Goal: Obtain resource: Obtain resource

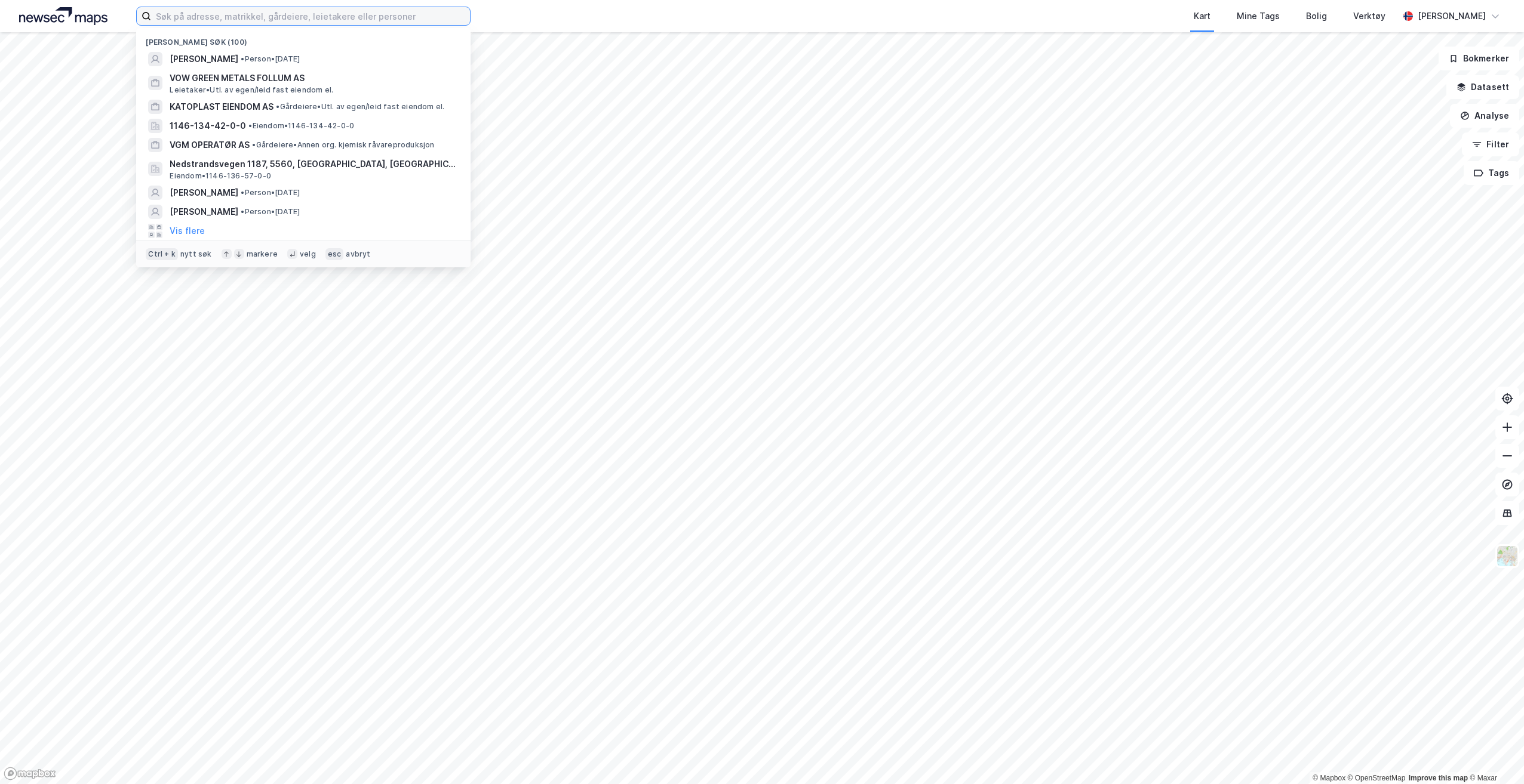
click at [321, 16] on input at bounding box center [310, 15] width 319 height 18
click at [256, 104] on span "KATOPLAST EIENDOM AS" at bounding box center [221, 107] width 104 height 14
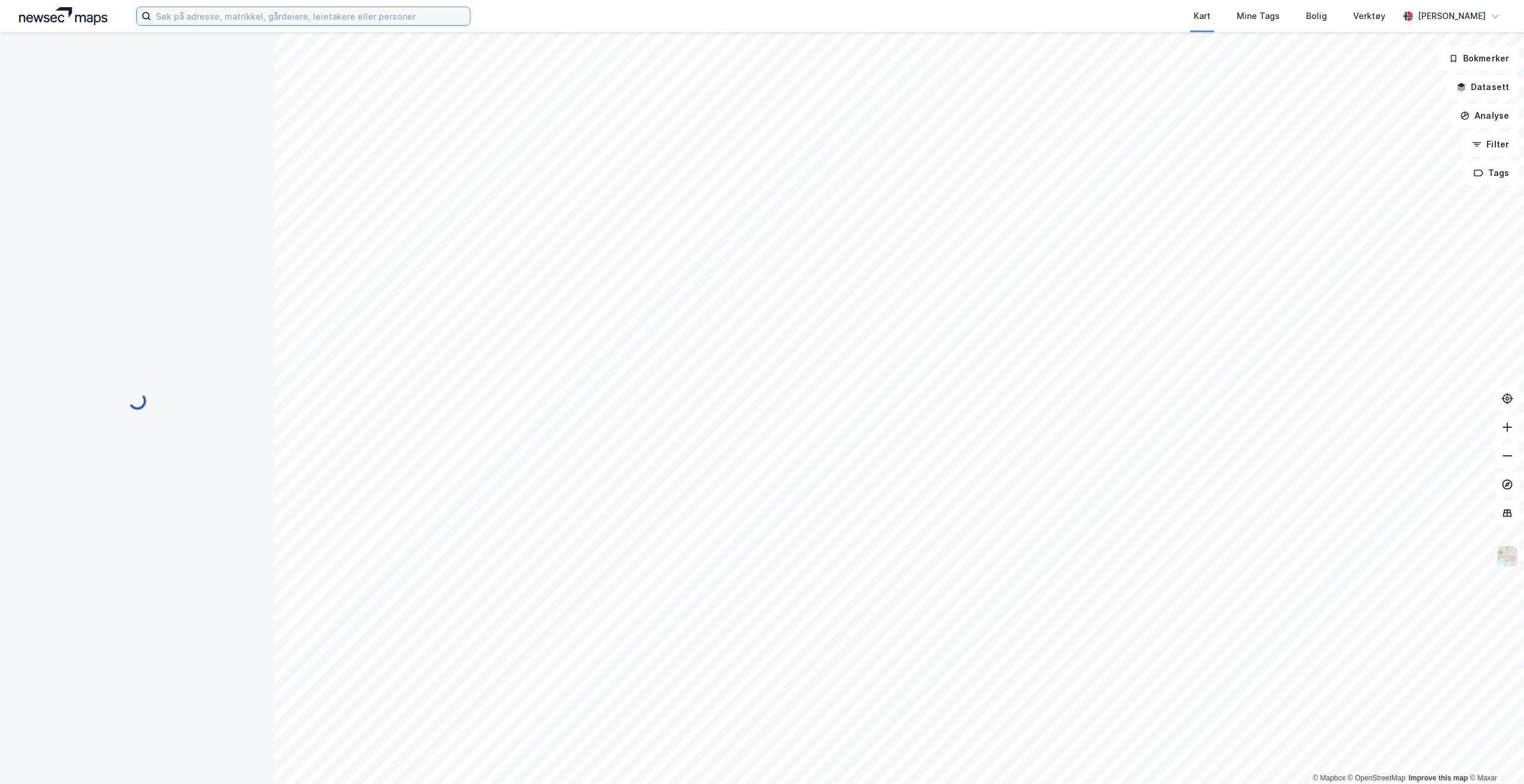
click at [205, 12] on input at bounding box center [310, 15] width 319 height 18
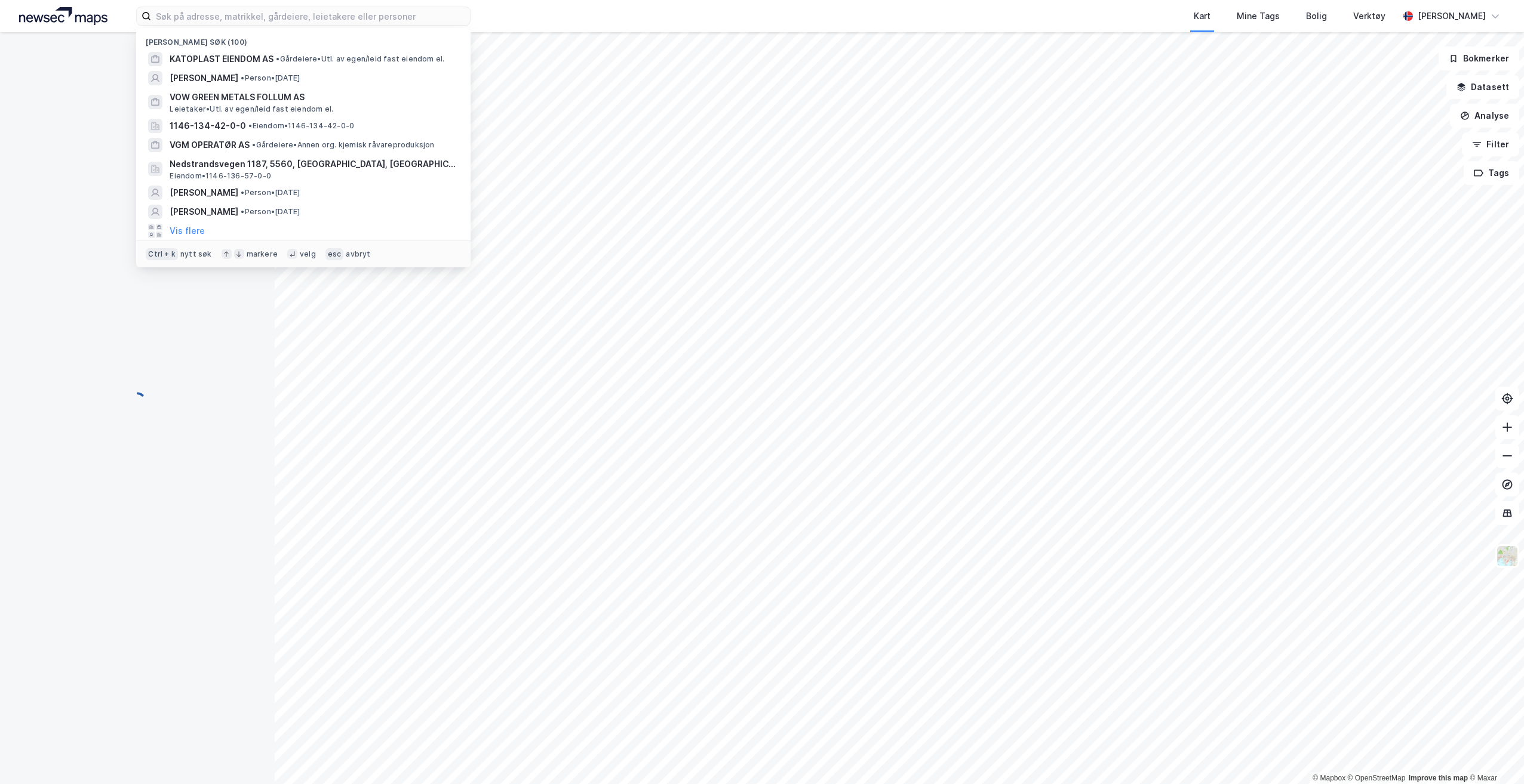
click at [241, 55] on span "KATOPLAST EIENDOM AS" at bounding box center [221, 59] width 104 height 14
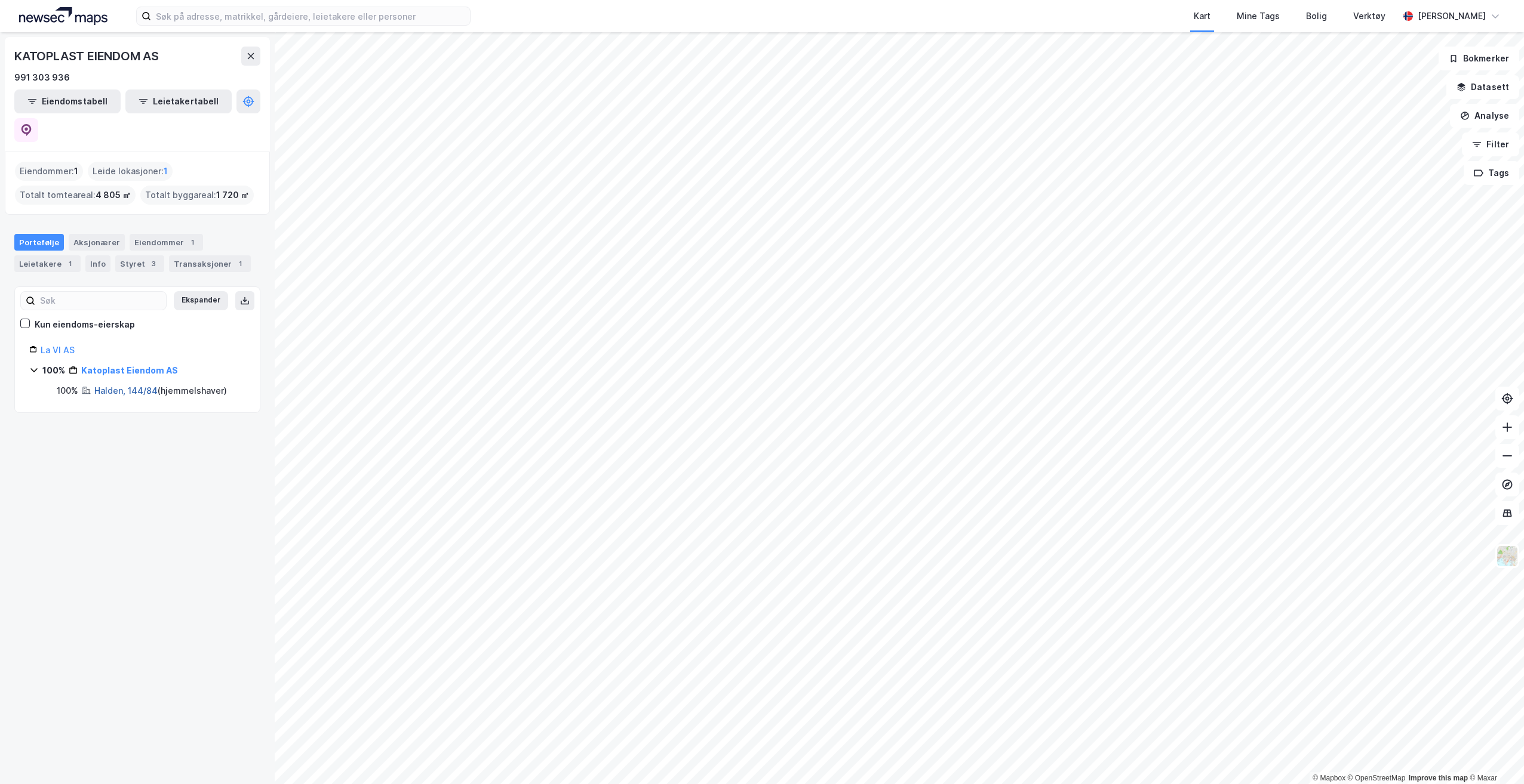
click at [142, 386] on link "Halden, 144/84" at bounding box center [126, 390] width 63 height 10
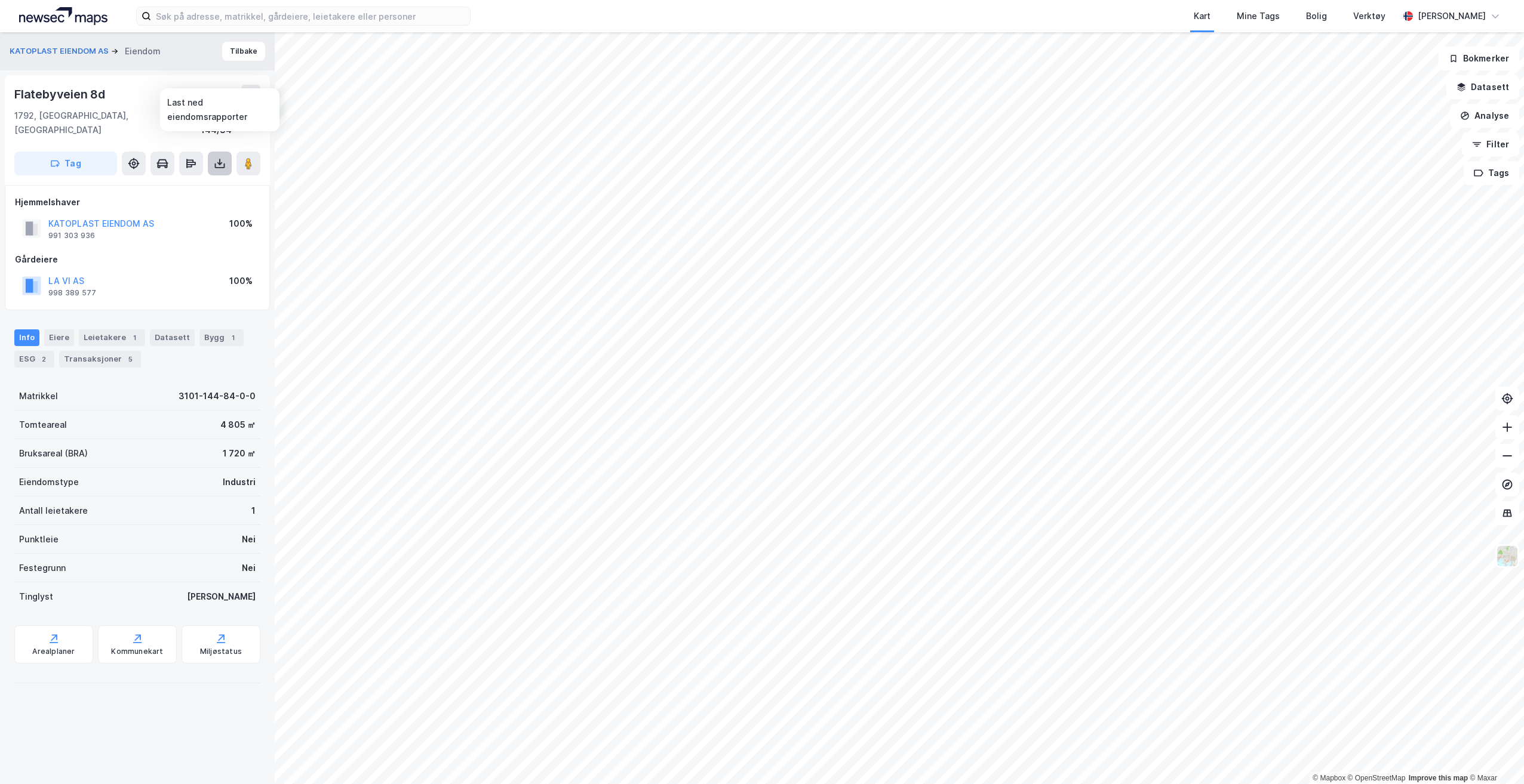
click at [217, 158] on icon at bounding box center [220, 164] width 12 height 12
click at [201, 178] on div "Last ned grunnbok" at bounding box center [168, 187] width 127 height 19
